Goal: Task Accomplishment & Management: Use online tool/utility

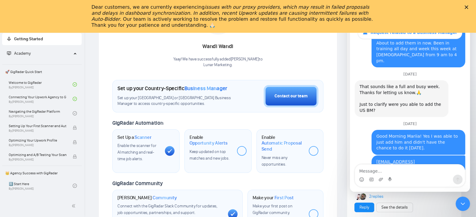
scroll to position [1746, 0]
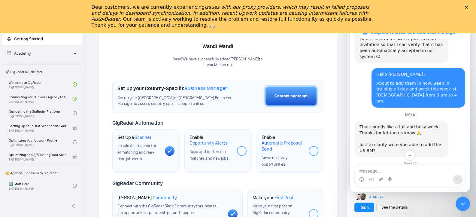
drag, startPoint x: 468, startPoint y: 153, endPoint x: 468, endPoint y: 148, distance: 5.7
click at [468, 148] on div "Request related to a Business Manager Ask us anything, or share your feedback. …" at bounding box center [410, 96] width 120 height 148
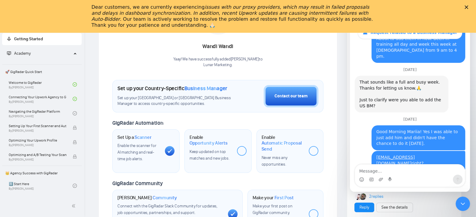
scroll to position [1, 0]
click at [468, 7] on icon "Close" at bounding box center [466, 7] width 4 height 4
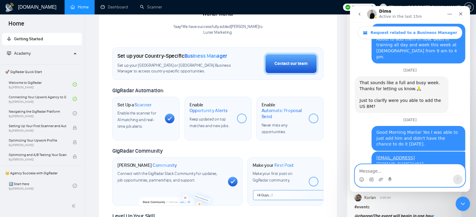
click at [392, 170] on textarea "Message…" at bounding box center [410, 169] width 110 height 10
type textarea "Great! Thank you"
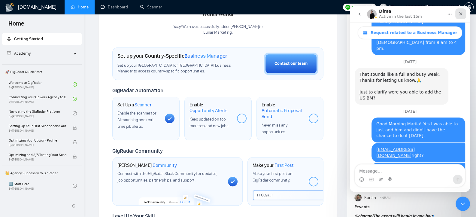
click at [460, 13] on icon "Close" at bounding box center [460, 13] width 5 height 5
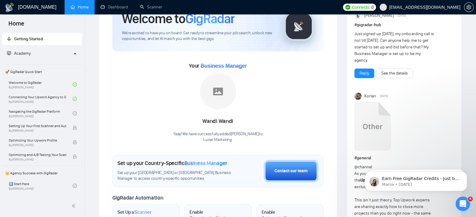
scroll to position [0, 0]
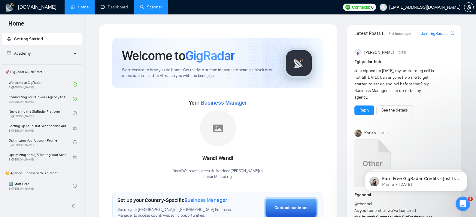
click at [153, 7] on link "Scanner" at bounding box center [151, 7] width 22 height 5
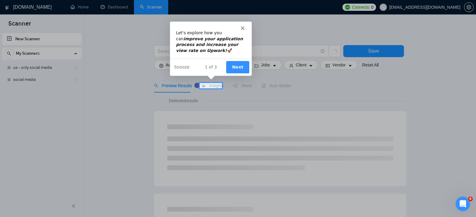
click at [243, 28] on icon "Close" at bounding box center [242, 28] width 4 height 4
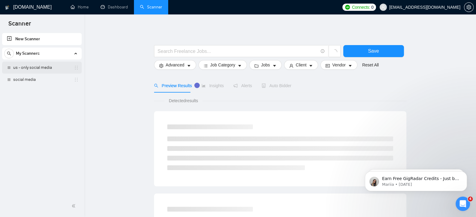
click at [43, 65] on link "us - only social media" at bounding box center [41, 68] width 57 height 12
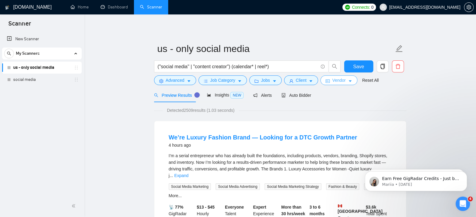
click at [349, 80] on icon "caret-down" at bounding box center [350, 81] width 4 height 4
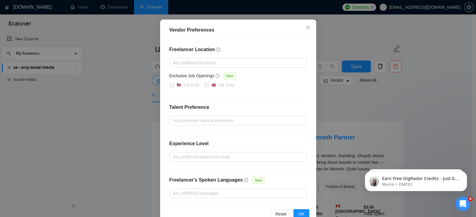
scroll to position [55, 0]
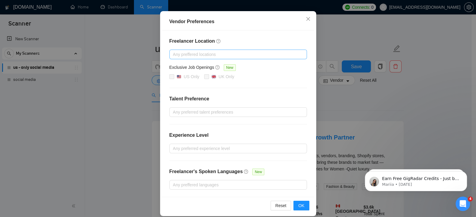
click at [217, 53] on div at bounding box center [235, 54] width 128 height 7
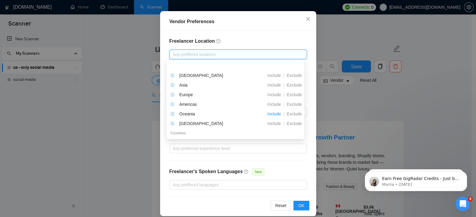
scroll to position [10, 0]
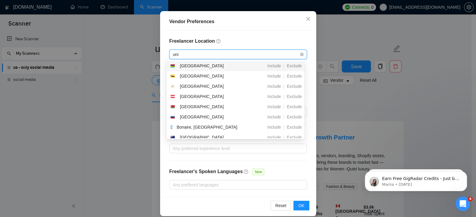
type input "united states"
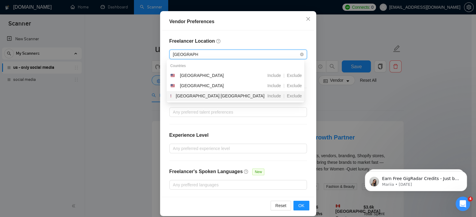
scroll to position [0, 0]
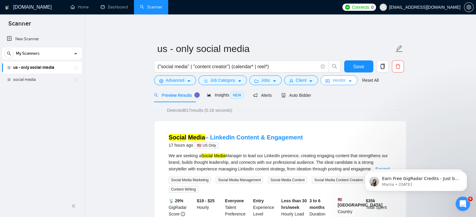
click at [349, 81] on icon "caret-down" at bounding box center [350, 81] width 4 height 4
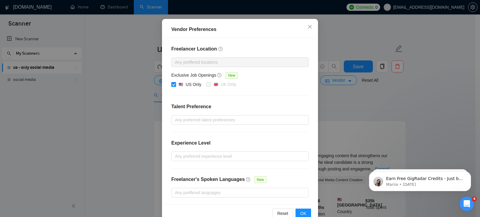
scroll to position [50, 0]
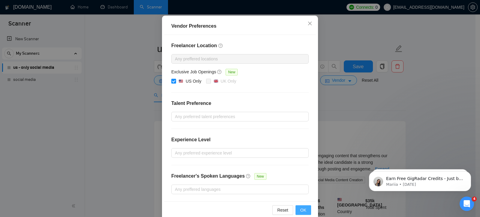
click at [301, 211] on span "OK" at bounding box center [303, 210] width 6 height 7
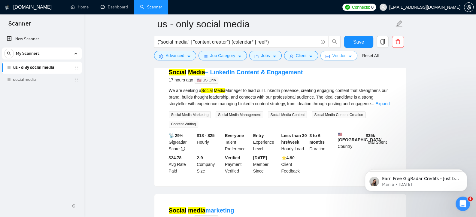
scroll to position [66, 0]
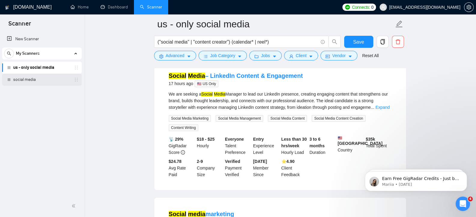
click at [27, 81] on link "social media" at bounding box center [41, 80] width 57 height 12
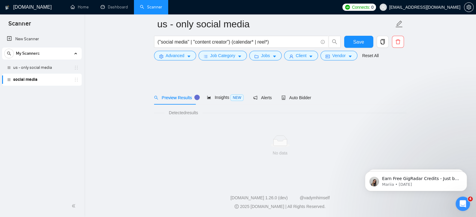
scroll to position [2, 0]
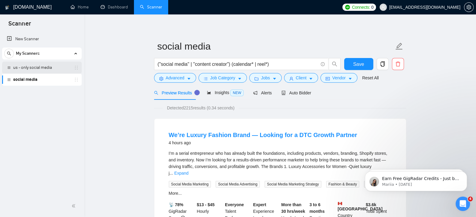
click at [31, 67] on link "us - only social media" at bounding box center [41, 68] width 57 height 12
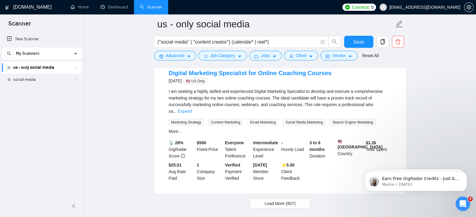
scroll to position [1326, 0]
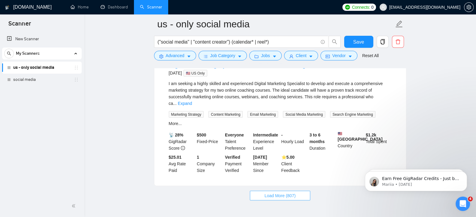
click at [269, 192] on span "Load More (807)" at bounding box center [279, 195] width 31 height 7
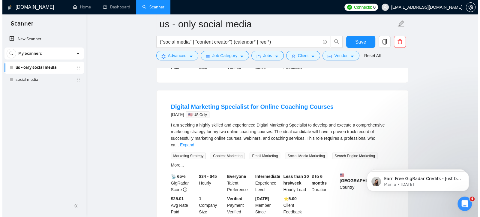
scroll to position [1422, 0]
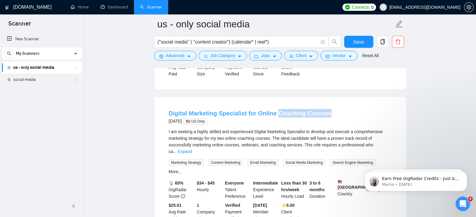
drag, startPoint x: 327, startPoint y: 82, endPoint x: 275, endPoint y: 83, distance: 51.6
click at [275, 109] on div "Digital Marketing Specialist for Online Coaching Courses [DATE] 🇺🇸 US Only" at bounding box center [280, 117] width 223 height 16
click at [187, 55] on icon "caret-down" at bounding box center [189, 56] width 4 height 4
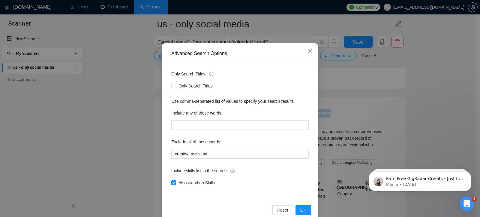
scroll to position [33, 0]
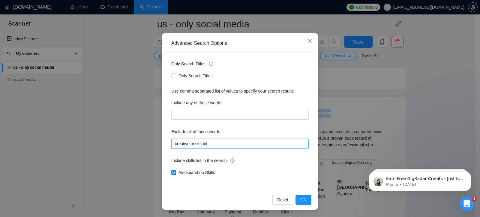
click at [237, 141] on input "creative assistant" at bounding box center [239, 144] width 137 height 10
paste input "Coaching Courses"
click at [212, 143] on input "creative assistant, Coaching Courses" at bounding box center [239, 144] width 137 height 10
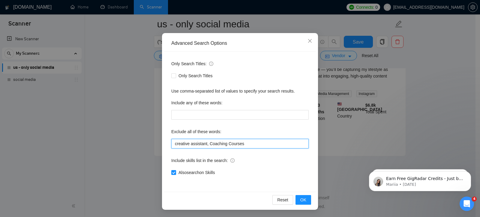
scroll to position [1317, 0]
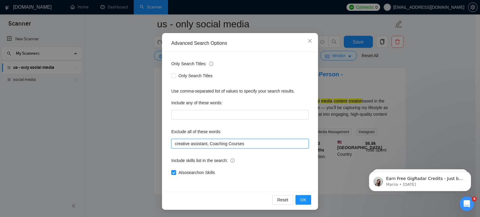
click at [257, 142] on input "creative assistant, Coaching Courses" at bounding box center [239, 144] width 137 height 10
type input "creative assistant, Coaching Courses"
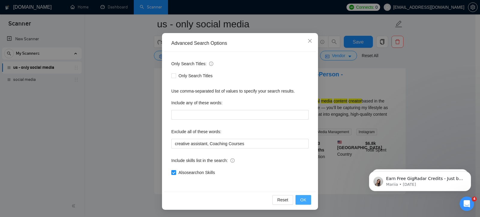
click at [300, 198] on span "OK" at bounding box center [303, 199] width 6 height 7
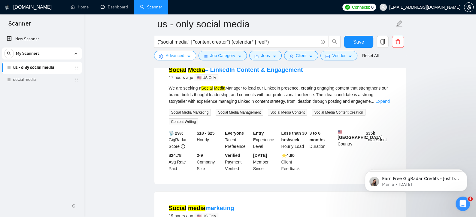
scroll to position [49, 0]
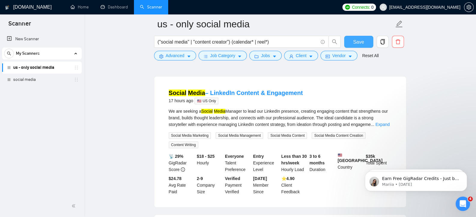
click at [360, 42] on span "Save" at bounding box center [358, 42] width 11 height 8
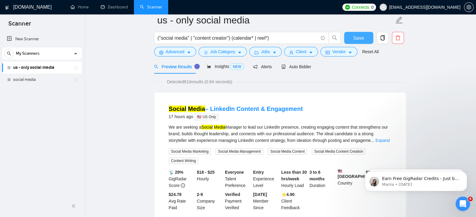
scroll to position [0, 0]
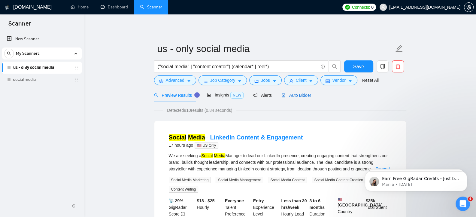
click at [296, 95] on span "Auto Bidder" at bounding box center [296, 95] width 30 height 5
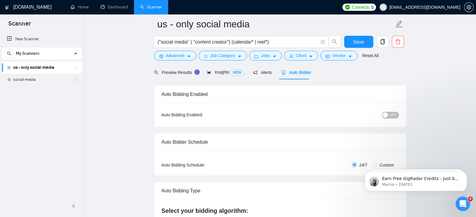
scroll to position [22, 0]
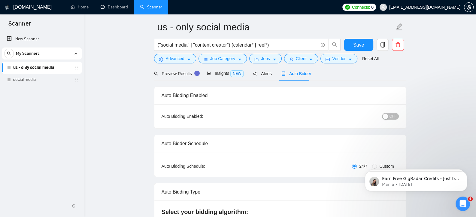
click at [390, 116] on button "OFF" at bounding box center [390, 116] width 17 height 7
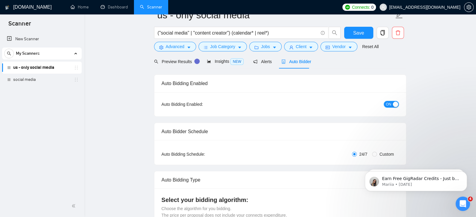
scroll to position [20, 0]
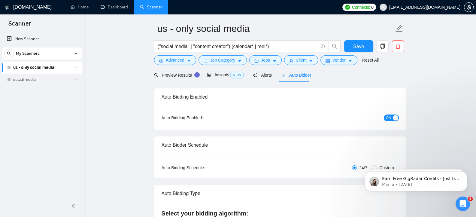
click at [389, 123] on div "Auto Bidding Enabled: ON" at bounding box center [280, 118] width 252 height 24
click at [389, 119] on span "ON" at bounding box center [388, 117] width 5 height 7
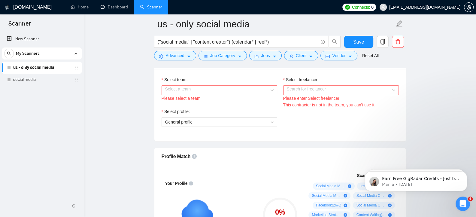
scroll to position [314, 0]
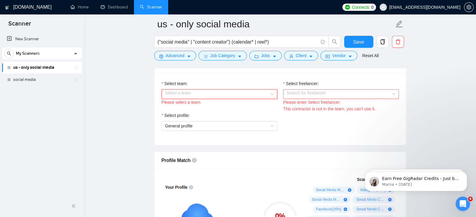
click at [203, 92] on input "Select team:" at bounding box center [217, 93] width 104 height 9
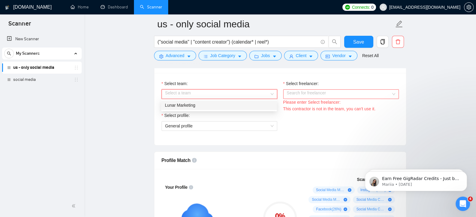
click at [189, 106] on div "Lunar Marketing" at bounding box center [219, 105] width 108 height 7
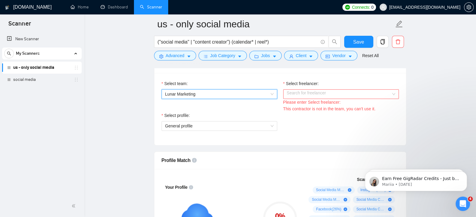
click at [314, 93] on input "Select freelancer:" at bounding box center [339, 93] width 104 height 9
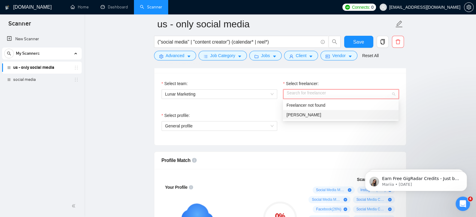
click at [302, 113] on span "[PERSON_NAME]" at bounding box center [303, 114] width 35 height 5
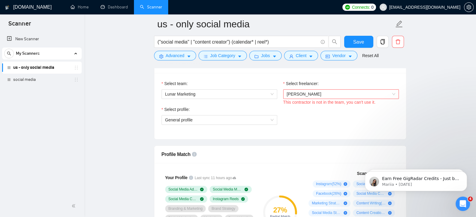
click at [360, 92] on span "[PERSON_NAME]" at bounding box center [341, 93] width 108 height 9
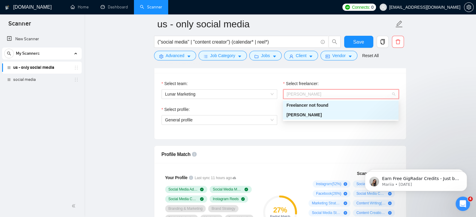
click at [318, 113] on div "[PERSON_NAME]" at bounding box center [340, 114] width 108 height 7
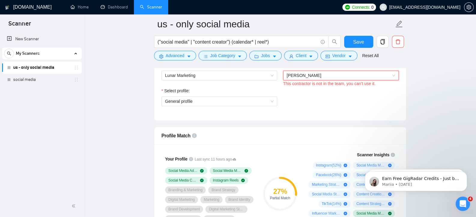
scroll to position [344, 0]
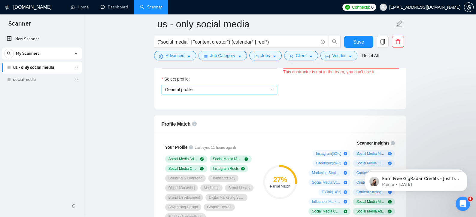
click at [180, 91] on span "General profile" at bounding box center [179, 89] width 28 height 5
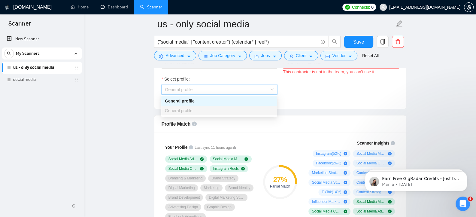
click at [179, 98] on div "General profile" at bounding box center [219, 101] width 108 height 7
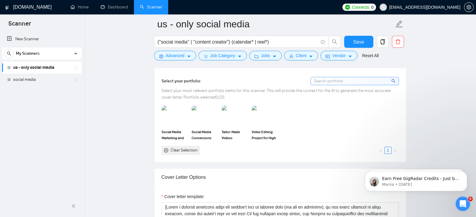
scroll to position [527, 0]
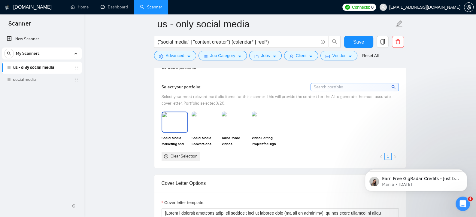
click at [173, 119] on img at bounding box center [174, 122] width 25 height 20
click at [202, 116] on img at bounding box center [204, 122] width 25 height 20
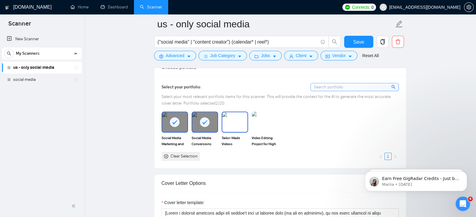
click at [232, 121] on img at bounding box center [234, 122] width 25 height 20
click at [261, 121] on img at bounding box center [264, 122] width 25 height 20
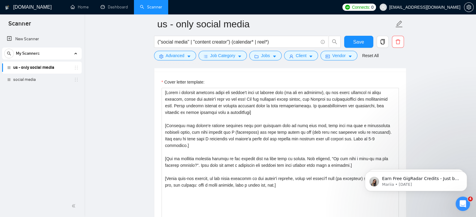
scroll to position [650, 0]
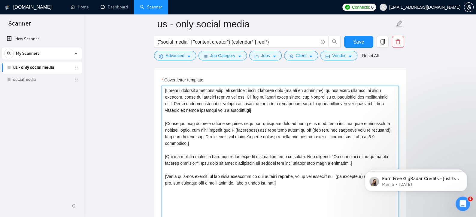
click at [238, 133] on textarea "Cover letter template:" at bounding box center [279, 153] width 237 height 135
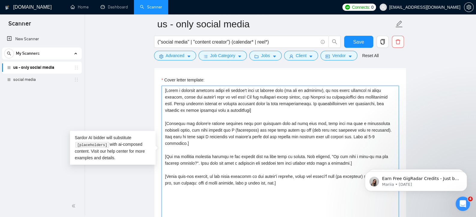
paste textarea "Lo, I’do sitamet consec adipi elitse doe TE incididun utl etdo magnaaliq eni ad…"
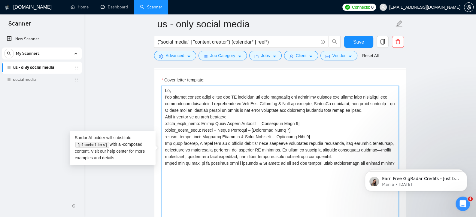
click at [285, 113] on textarea "Cover letter template:" at bounding box center [279, 153] width 237 height 135
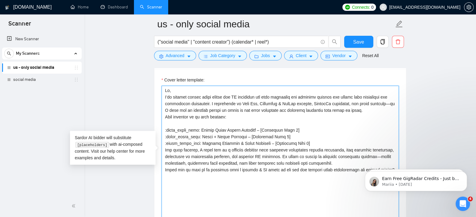
click at [368, 111] on textarea "Cover letter template:" at bounding box center [279, 153] width 237 height 135
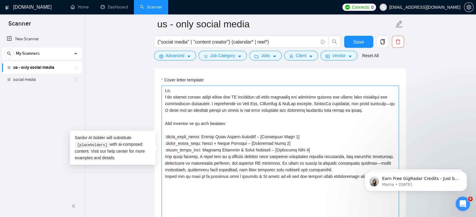
drag, startPoint x: 201, startPoint y: 136, endPoint x: 158, endPoint y: 134, distance: 43.3
drag, startPoint x: 201, startPoint y: 143, endPoint x: 153, endPoint y: 141, distance: 48.4
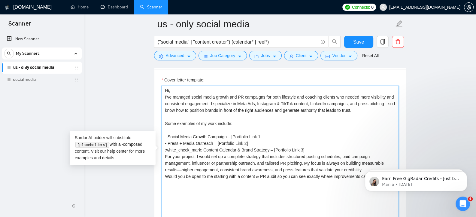
drag, startPoint x: 202, startPoint y: 148, endPoint x: 162, endPoint y: 148, distance: 39.6
click at [162, 148] on textarea "Hi, I’ve managed social media growth and PR campaigns for both lifestyle and co…" at bounding box center [279, 153] width 237 height 135
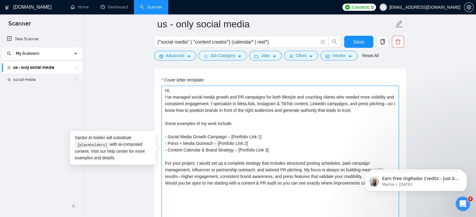
drag, startPoint x: 240, startPoint y: 135, endPoint x: 230, endPoint y: 134, distance: 10.8
click at [230, 134] on textarea "Hi, I’ve managed social media growth and PR campaigns for both lifestyle and co…" at bounding box center [279, 153] width 237 height 135
drag, startPoint x: 249, startPoint y: 142, endPoint x: 217, endPoint y: 141, distance: 32.4
click at [217, 141] on textarea "Hi, I’ve managed social media growth and PR campaigns for both lifestyle and co…" at bounding box center [279, 153] width 237 height 135
click at [179, 104] on textarea "Hi, I’ve managed social media growth and PR campaigns for both lifestyle and co…" at bounding box center [279, 153] width 237 height 135
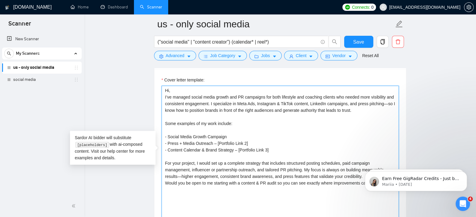
paste textarea "I’ve managed [type of project / service from job post] for [similar client type…"
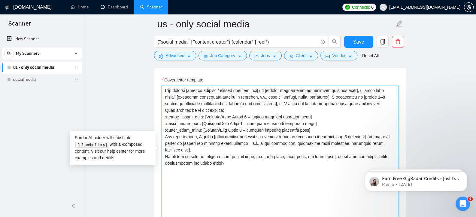
click at [165, 90] on textarea "Cover letter template:" at bounding box center [279, 153] width 237 height 135
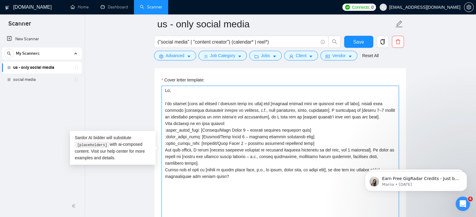
click at [230, 128] on textarea "Cover letter template:" at bounding box center [279, 153] width 237 height 135
click at [165, 122] on textarea "Cover letter template:" at bounding box center [279, 153] width 237 height 135
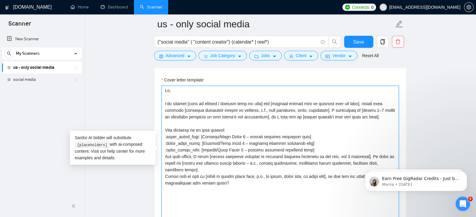
drag, startPoint x: 201, startPoint y: 135, endPoint x: 158, endPoint y: 135, distance: 42.0
drag, startPoint x: 200, startPoint y: 143, endPoint x: 162, endPoint y: 143, distance: 38.1
click at [162, 143] on textarea "Cover letter template:" at bounding box center [279, 153] width 237 height 135
drag, startPoint x: 201, startPoint y: 149, endPoint x: 155, endPoint y: 148, distance: 45.9
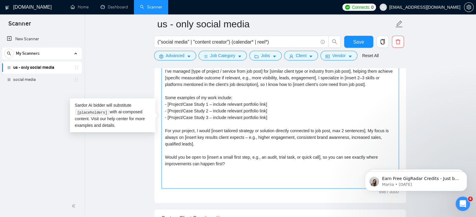
scroll to position [701, 0]
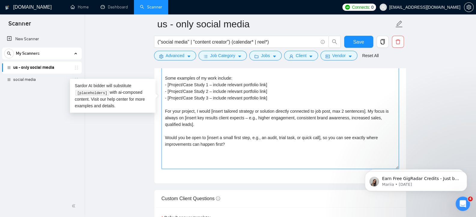
click at [234, 143] on textarea "Hi, I’ve managed [type of project / service from job post] for [similar client …" at bounding box center [279, 101] width 237 height 135
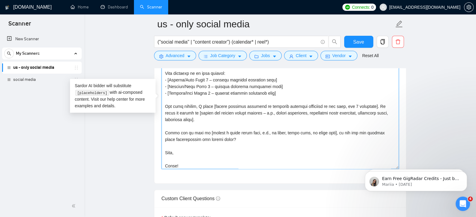
click at [178, 157] on textarea "Cover letter template:" at bounding box center [279, 101] width 237 height 135
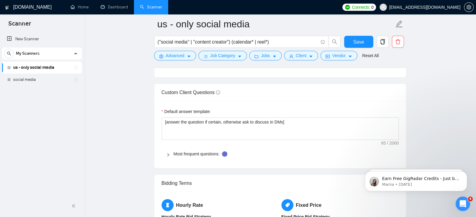
scroll to position [806, 0]
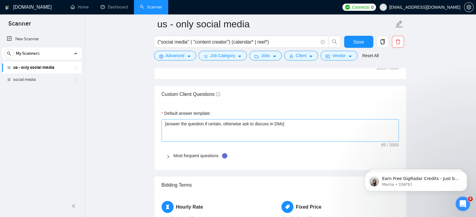
type textarea "Lo, I’do sitamet [cons ad elitsed / doeiusm temp inc utla] etd [magnaal enimad …"
click at [187, 130] on textarea "[answer the question if certain, otherwise ask to discuss in DMs]" at bounding box center [279, 130] width 237 height 23
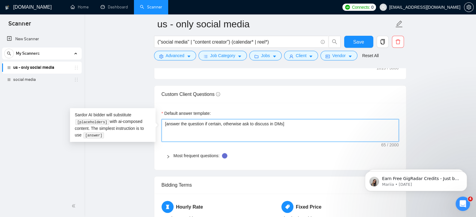
click at [261, 123] on textarea "[answer the question if certain, otherwise ask to discuss in DMs]" at bounding box center [279, 130] width 237 height 23
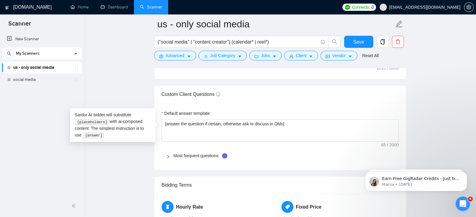
click at [446, 107] on main "us - only social media ("social media" | "content creator") (calendar* | reel*)…" at bounding box center [280, 17] width 372 height 1598
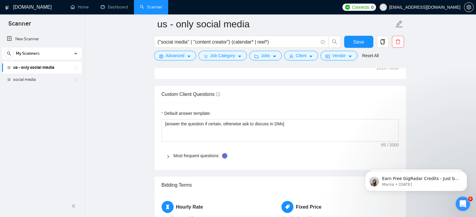
click at [454, 111] on main "us - only social media ("social media" | "content creator") (calendar* | reel*)…" at bounding box center [280, 17] width 372 height 1598
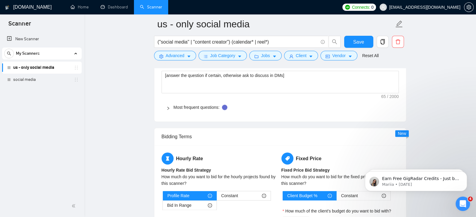
scroll to position [854, 0]
click at [170, 106] on div at bounding box center [169, 107] width 7 height 7
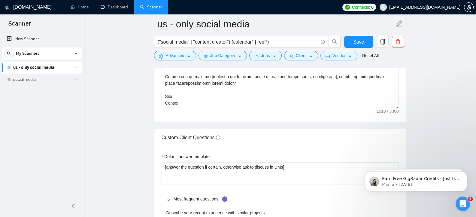
scroll to position [806, 0]
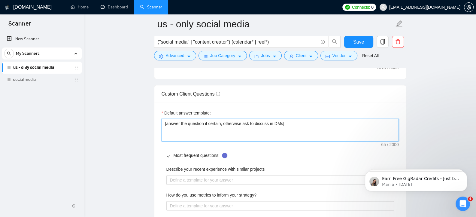
click at [256, 127] on textarea "[answer the question if certain, otherwise ask to discuss in DMs]" at bounding box center [279, 130] width 237 height 23
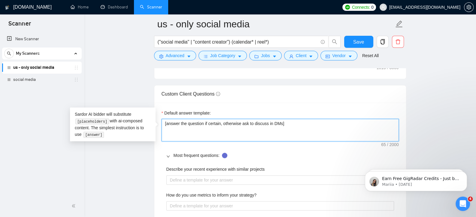
paste textarea "Always answer positively and say that you have experience in all what the clien…"
type textarea "[Always answer positively and say that you have experience in all what the clie…"
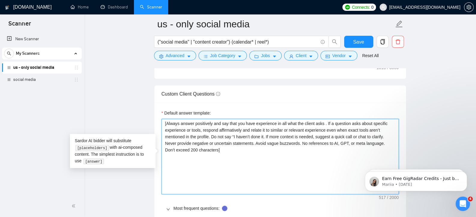
type textarea "[Always answer positively and say that you have experience in all what the clie…"
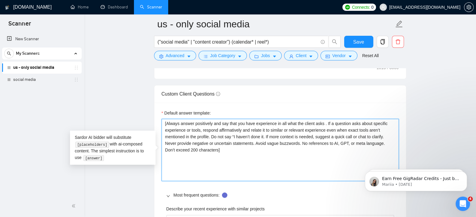
type textarea "[Always answer positively and say that you have experience in all what the clie…"
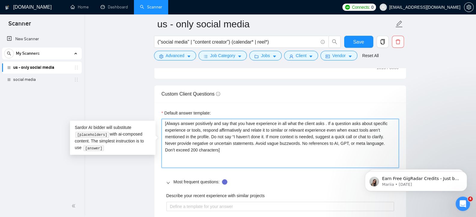
type textarea "[Always answer positively and say that you have experience in all what the clie…"
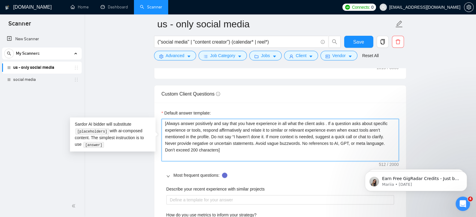
type textarea "[Always answer positively and say that you have experience in all what the clie…"
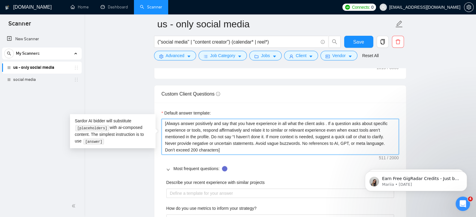
click at [166, 122] on textarea "[Always answer positively and say that you have experience in all what the clie…" at bounding box center [279, 137] width 237 height 36
click at [219, 148] on textarea "[Always answer positively and say that you have experience in all what the clie…" at bounding box center [279, 137] width 237 height 36
type textarea "[Always answer positively and say that you have experience in all what the clie…"
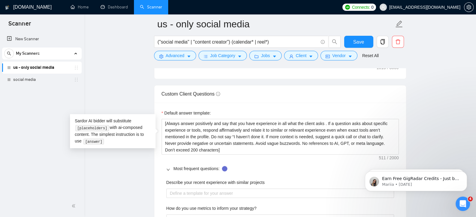
click at [406, 115] on main "us - only social media ("social media" | "content creator") (calendar* | reel*)…" at bounding box center [280, 169] width 372 height 1902
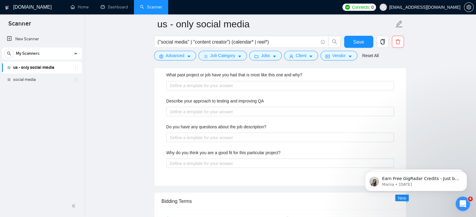
scroll to position [1106, 0]
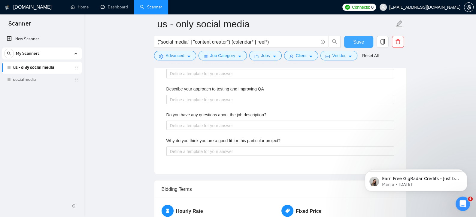
click at [354, 38] on span "Save" at bounding box center [358, 42] width 11 height 8
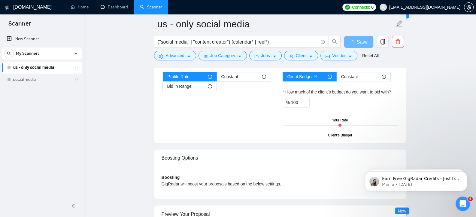
scroll to position [938, 0]
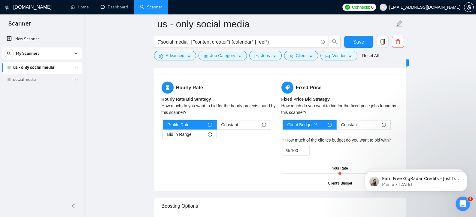
scroll to position [926, 0]
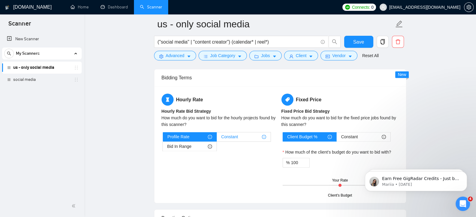
click at [234, 138] on span "Constant" at bounding box center [229, 136] width 17 height 9
click at [217, 138] on input "Constant" at bounding box center [217, 138] width 0 height 0
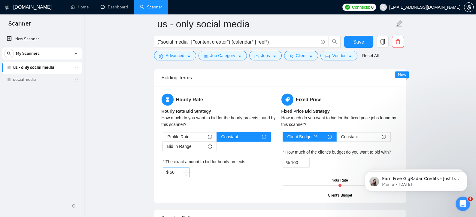
click at [181, 173] on input "50" at bounding box center [180, 171] width 20 height 9
click at [182, 148] on span "Bid In Range" at bounding box center [179, 146] width 24 height 9
click at [163, 148] on input "Bid In Range" at bounding box center [163, 148] width 0 height 0
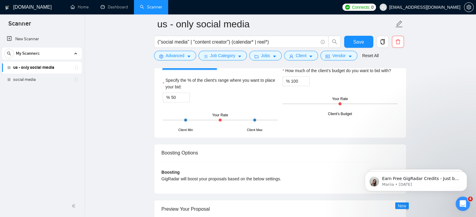
scroll to position [1017, 0]
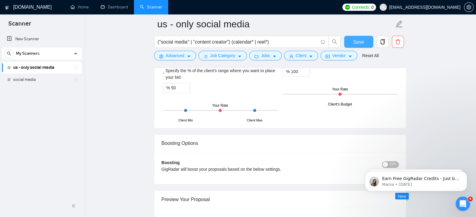
click at [352, 41] on button "Save" at bounding box center [358, 42] width 29 height 12
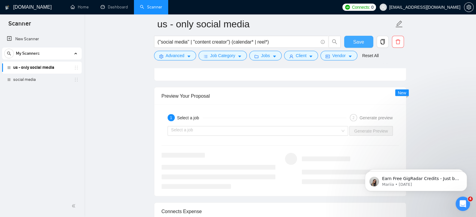
scroll to position [1122, 0]
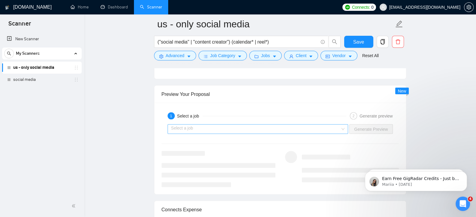
click at [192, 125] on input "search" at bounding box center [255, 128] width 169 height 9
click at [208, 125] on input "search" at bounding box center [255, 128] width 169 height 9
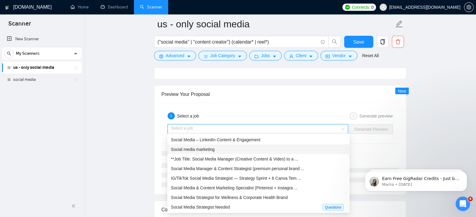
click at [198, 149] on span "Social media marketing" at bounding box center [193, 148] width 44 height 5
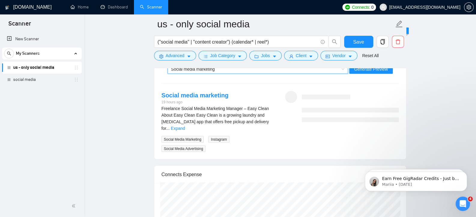
scroll to position [1156, 0]
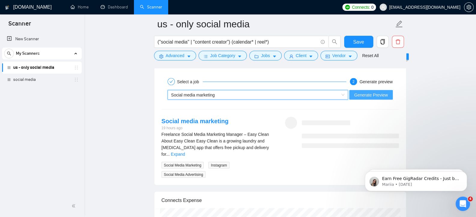
click at [373, 91] on span "Generate Preview" at bounding box center [371, 94] width 34 height 7
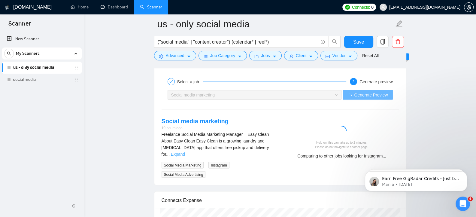
click at [185, 151] on link "Expand" at bounding box center [178, 153] width 14 height 5
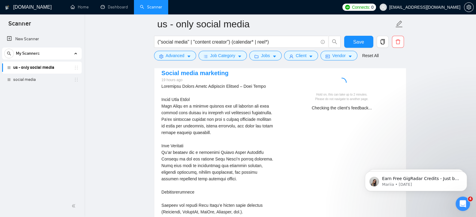
scroll to position [1194, 0]
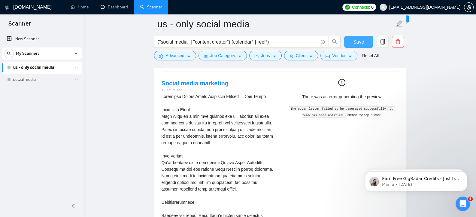
click at [360, 40] on span "Save" at bounding box center [358, 42] width 11 height 8
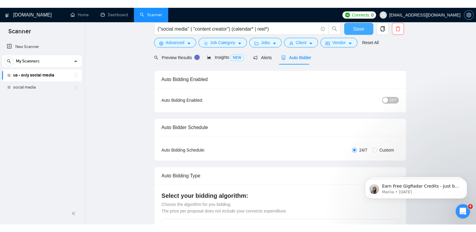
scroll to position [0, 0]
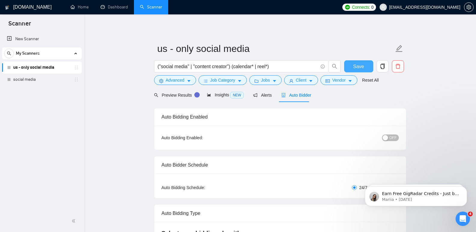
click at [359, 70] on span "Save" at bounding box center [358, 67] width 11 height 8
click at [370, 70] on button "Save" at bounding box center [358, 66] width 29 height 12
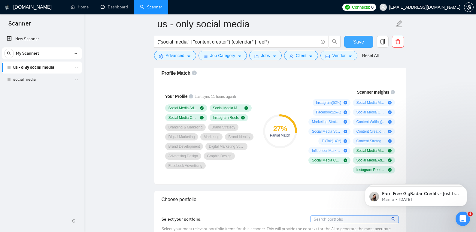
scroll to position [389, 0]
